Goal: Complete application form: Complete application form

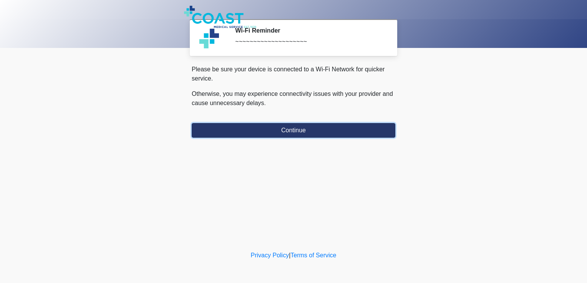
click at [303, 129] on button "Continue" at bounding box center [294, 130] width 204 height 15
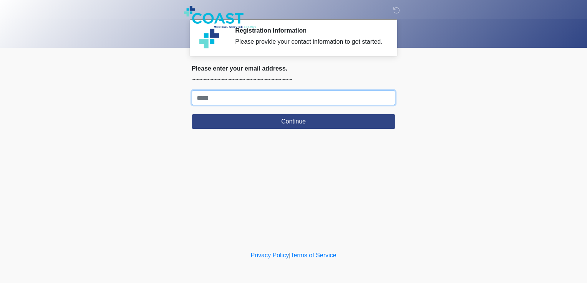
click at [263, 97] on input "Where should we email your response?" at bounding box center [294, 98] width 204 height 15
type input "**********"
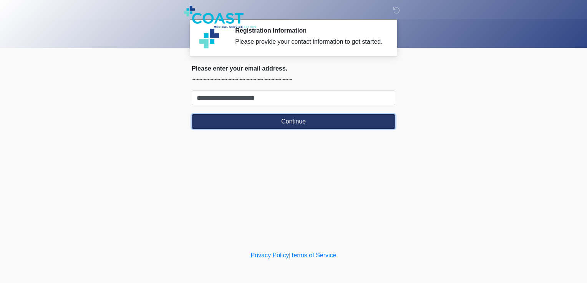
click at [268, 123] on button "Continue" at bounding box center [294, 121] width 204 height 15
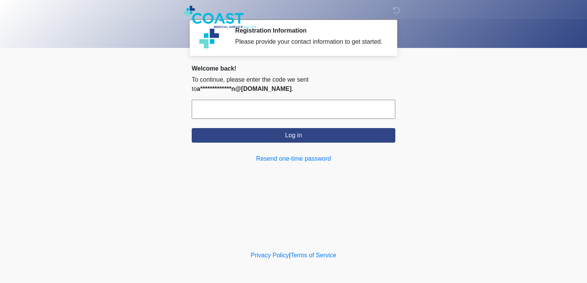
click at [267, 114] on input "text" at bounding box center [294, 109] width 204 height 19
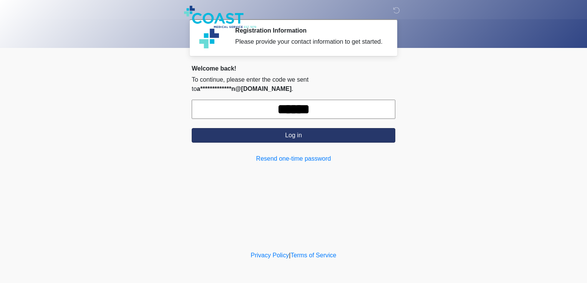
type input "******"
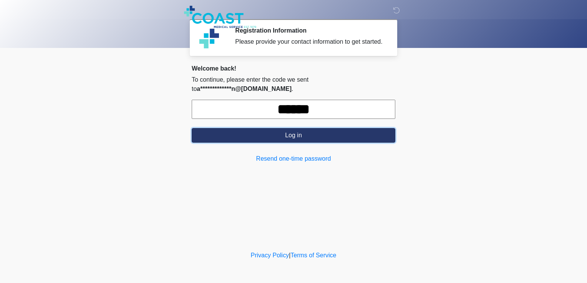
click at [313, 137] on button "Log in" at bounding box center [294, 135] width 204 height 15
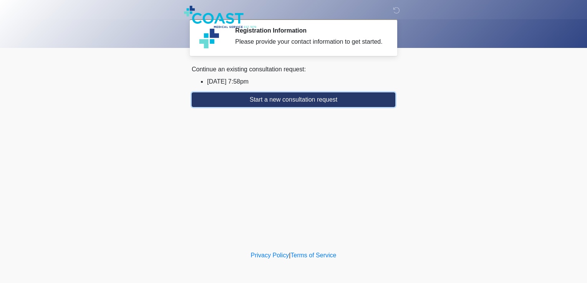
click at [305, 101] on button "Start a new consultation request" at bounding box center [294, 100] width 204 height 15
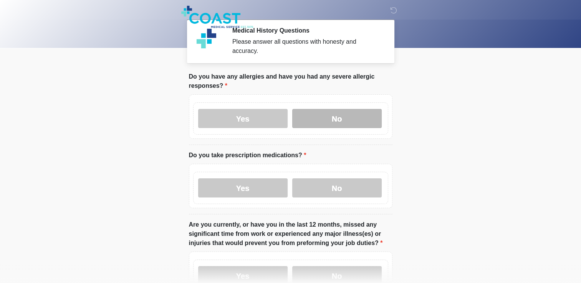
click at [313, 111] on label "No" at bounding box center [336, 118] width 89 height 19
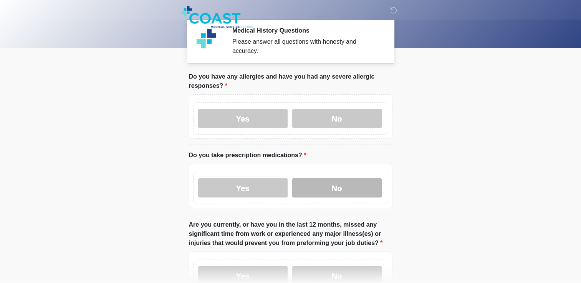
click at [316, 181] on label "No" at bounding box center [336, 188] width 89 height 19
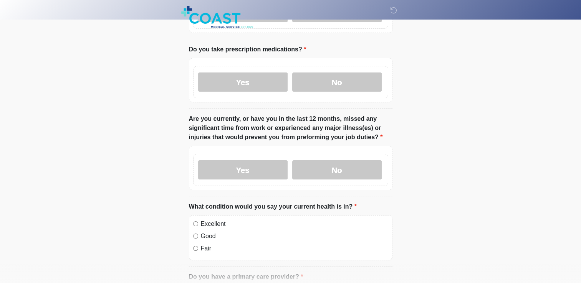
scroll to position [108, 0]
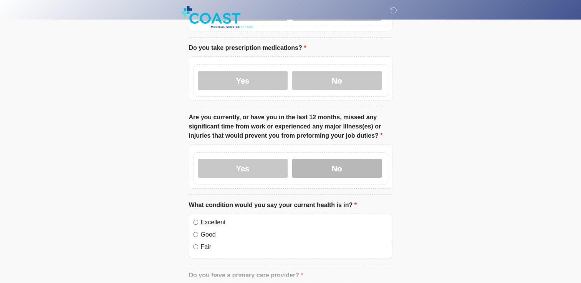
click at [346, 162] on label "No" at bounding box center [336, 168] width 89 height 19
click at [192, 215] on div "Excellent Good Fair" at bounding box center [291, 236] width 204 height 45
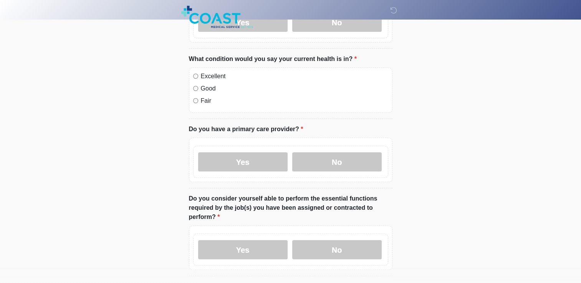
scroll to position [261, 0]
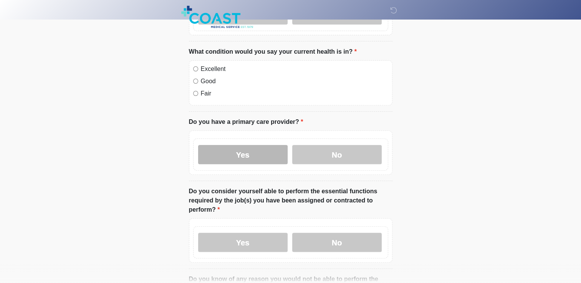
click at [260, 152] on label "Yes" at bounding box center [242, 154] width 89 height 19
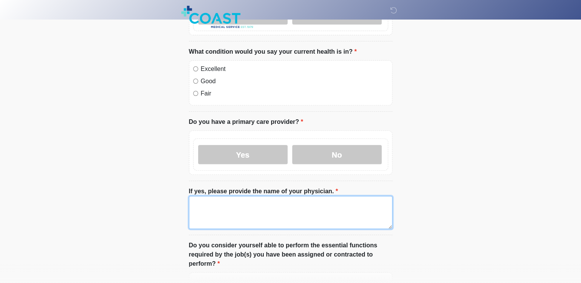
click at [227, 203] on textarea "If yes, please provide the name of your physician." at bounding box center [291, 212] width 204 height 33
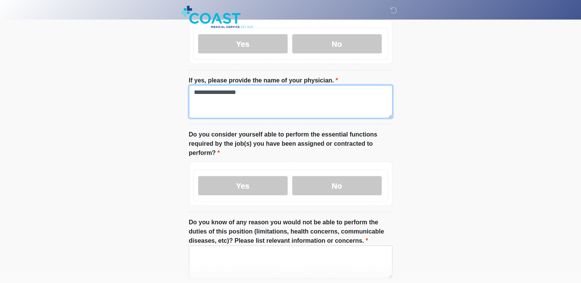
scroll to position [374, 0]
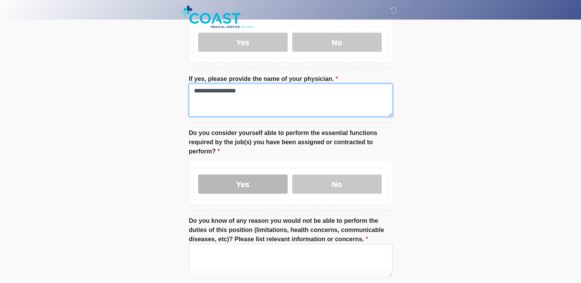
type textarea "**********"
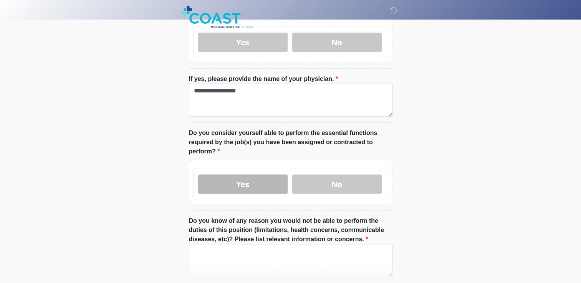
click at [255, 179] on label "Yes" at bounding box center [242, 184] width 89 height 19
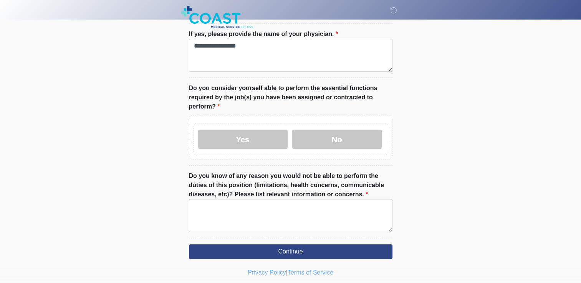
scroll to position [426, 0]
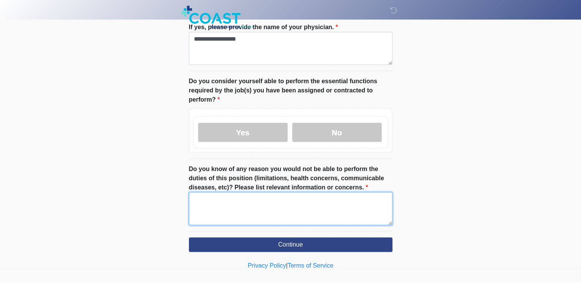
click at [272, 192] on textarea "Do you know of any reason you would not be able to perform the duties of this p…" at bounding box center [291, 208] width 204 height 33
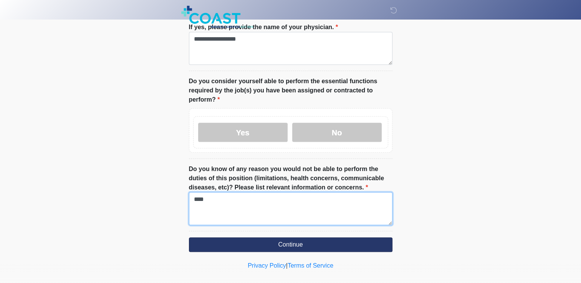
type textarea "****"
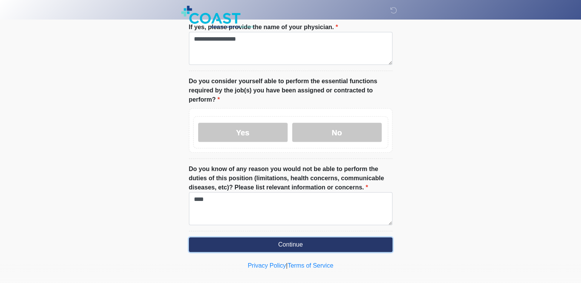
click at [328, 239] on button "Continue" at bounding box center [291, 245] width 204 height 15
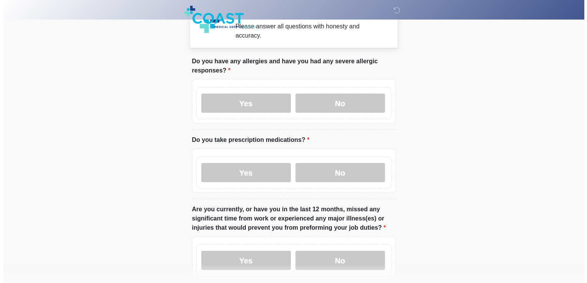
scroll to position [0, 0]
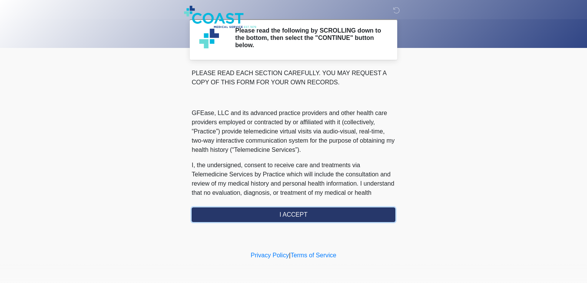
click at [279, 217] on button "I ACCEPT" at bounding box center [294, 215] width 204 height 15
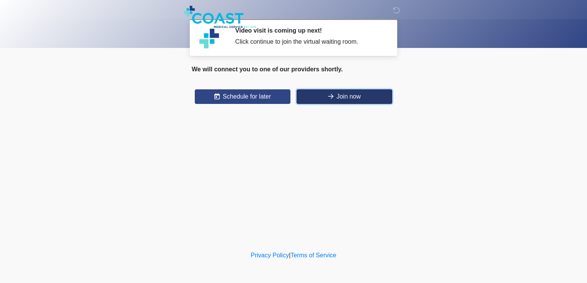
click at [335, 101] on button "Join now" at bounding box center [345, 96] width 96 height 15
